Goal: Check status

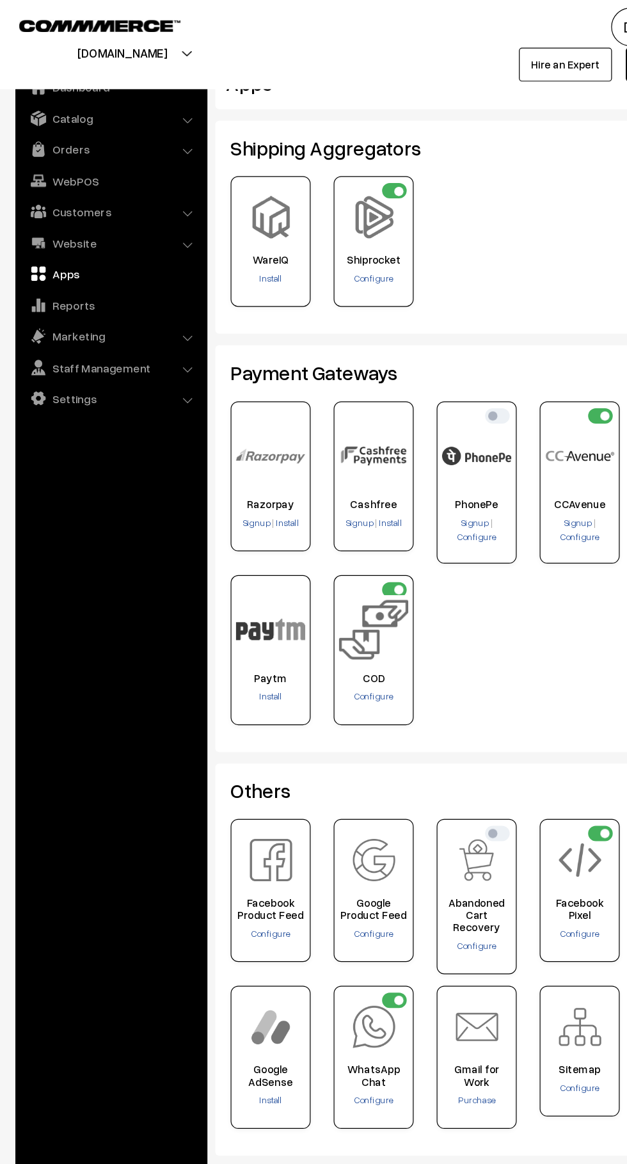
click at [108, 122] on link "Orders" at bounding box center [92, 124] width 152 height 23
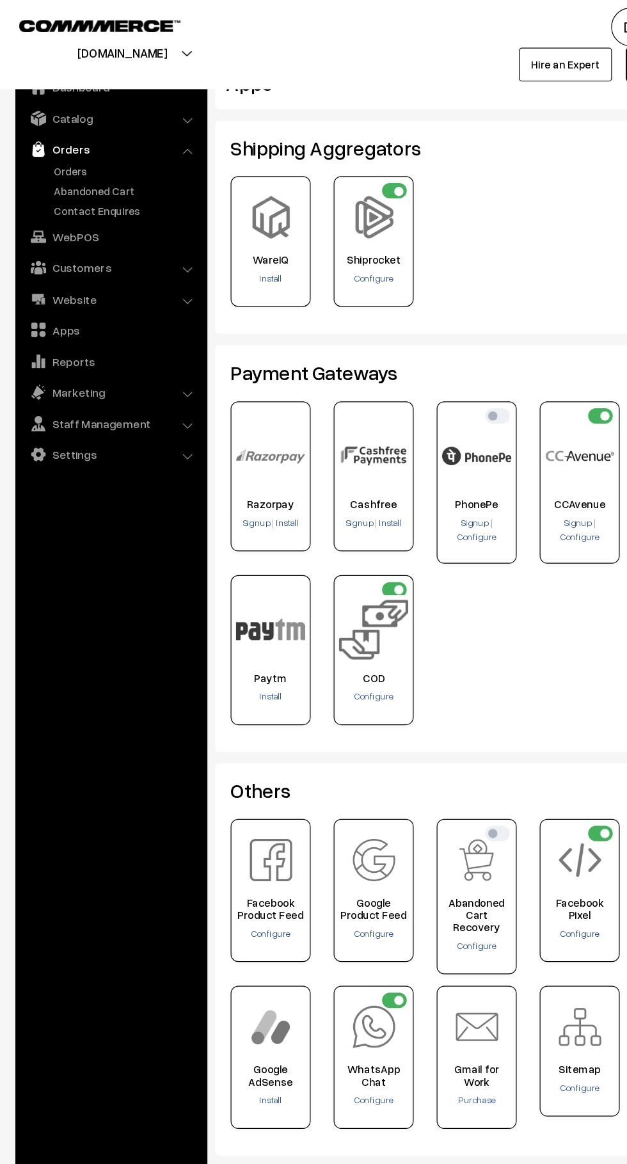
click at [113, 159] on link "Abandoned Cart" at bounding box center [105, 158] width 127 height 13
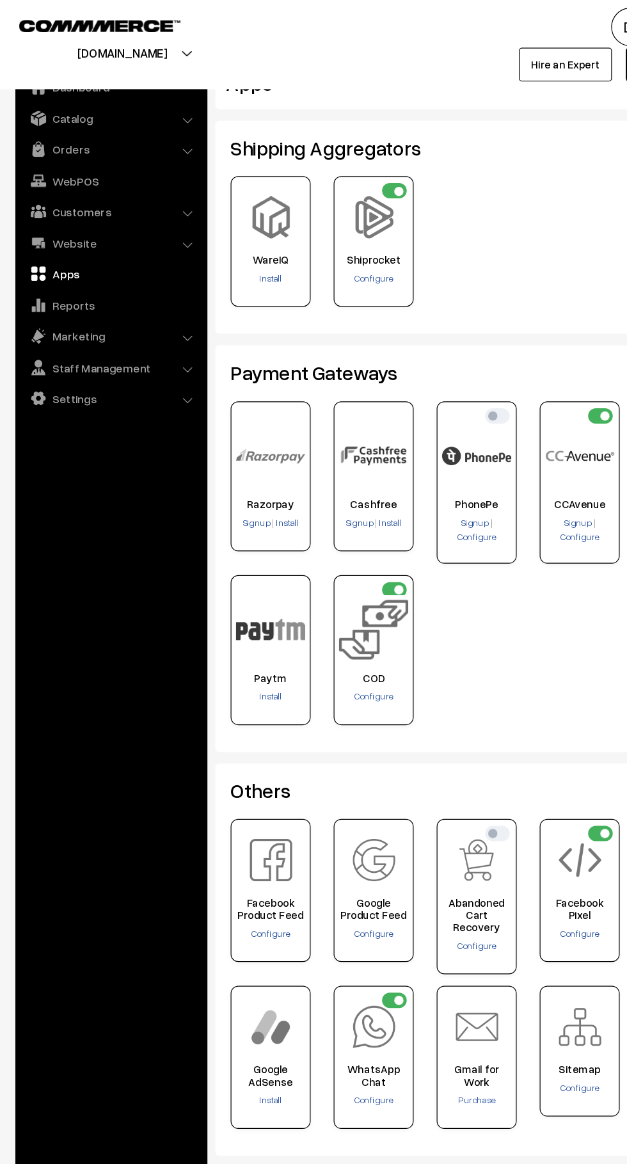
click at [113, 128] on link "Orders" at bounding box center [92, 124] width 152 height 23
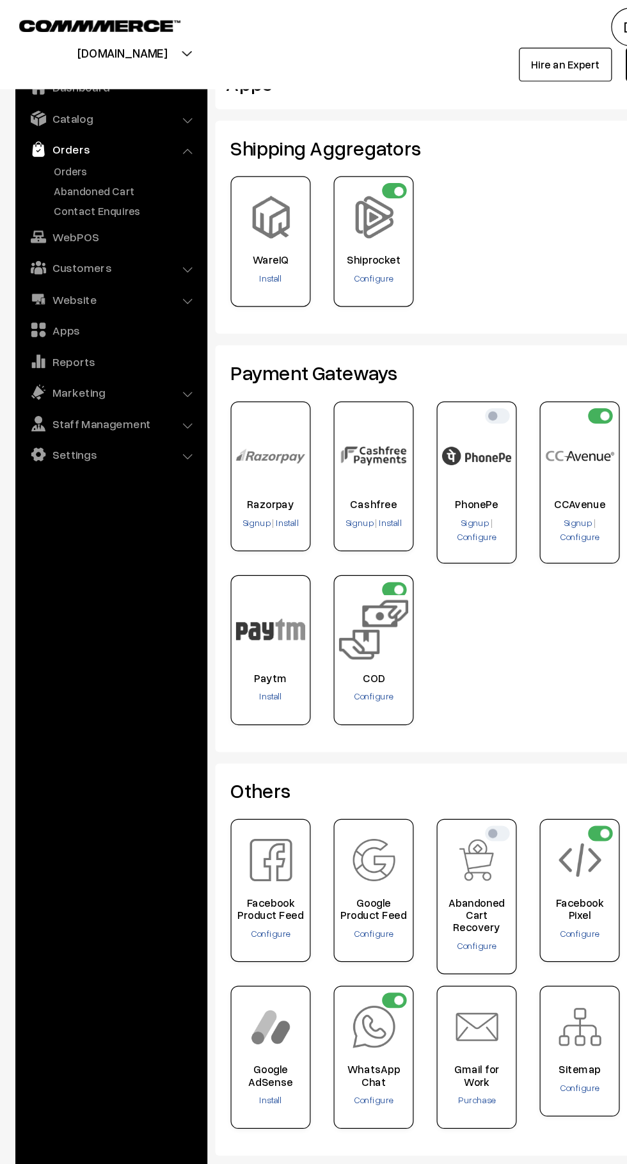
click at [93, 146] on link "Orders" at bounding box center [105, 142] width 127 height 13
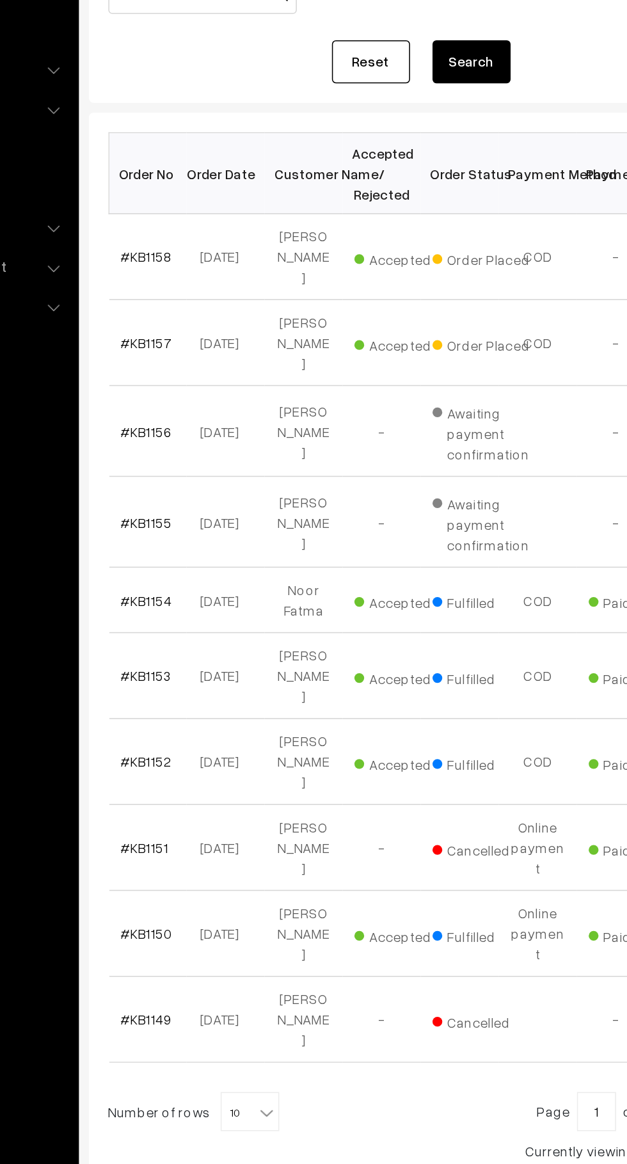
click at [206, 352] on link "#KB1158" at bounding box center [216, 346] width 33 height 11
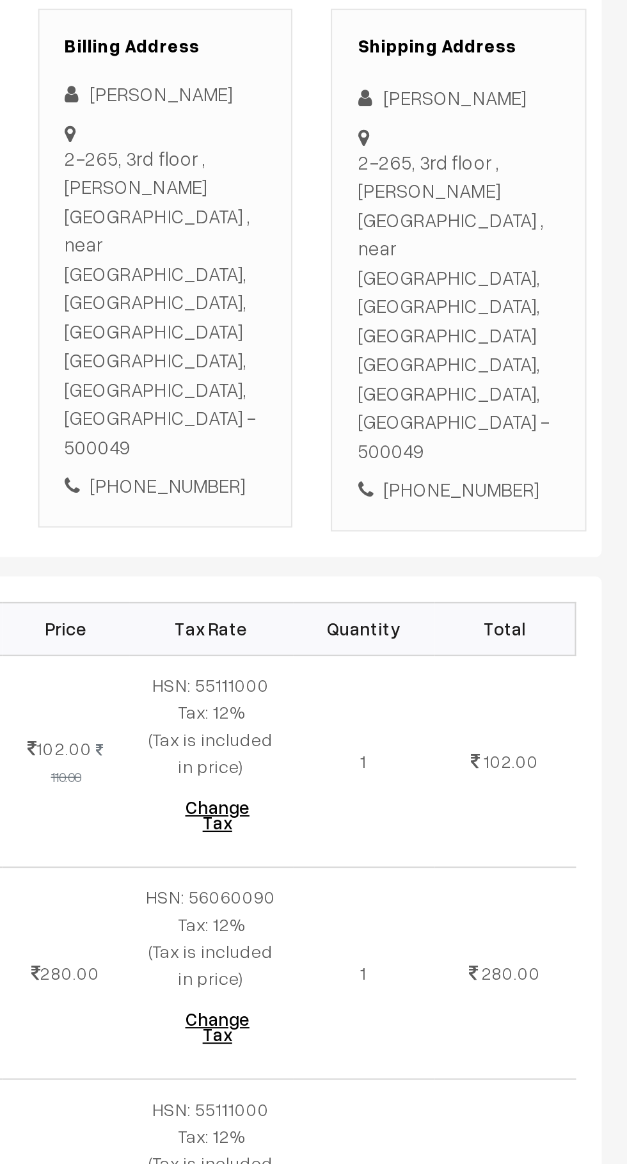
scroll to position [12, 0]
